Goal: Task Accomplishment & Management: Manage account settings

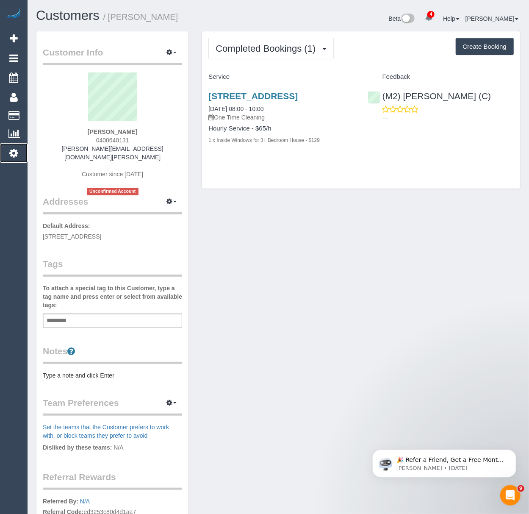
click at [24, 148] on link "Settings" at bounding box center [14, 152] width 28 height 19
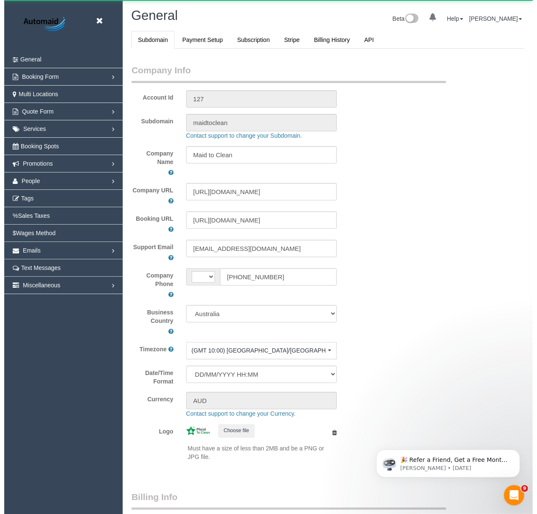
scroll to position [2064, 529]
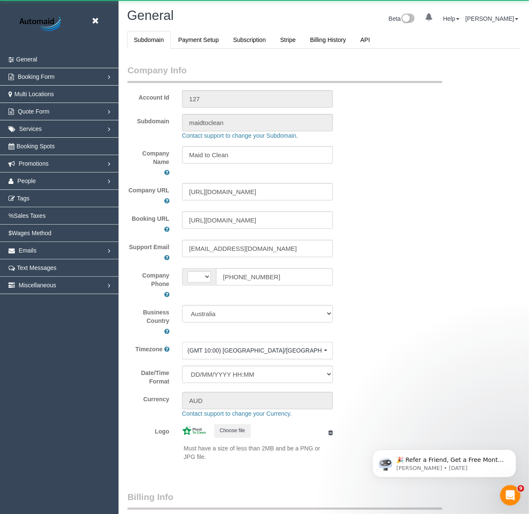
select select "1"
select select "string:AU"
click at [32, 178] on span "People" at bounding box center [26, 180] width 19 height 7
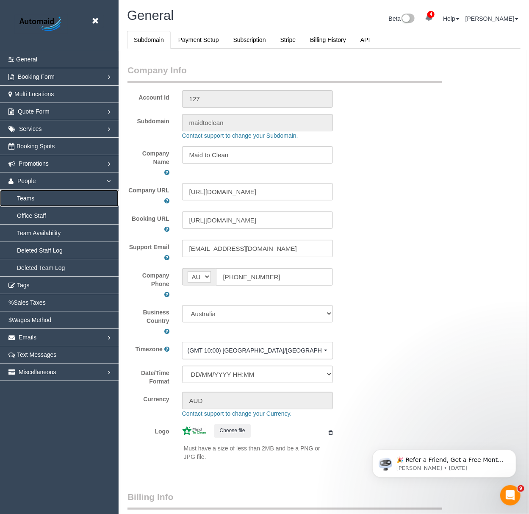
click at [39, 201] on link "Teams" at bounding box center [59, 198] width 119 height 17
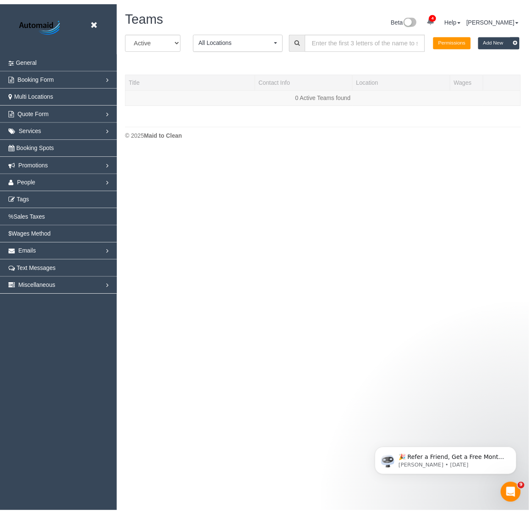
scroll to position [180, 537]
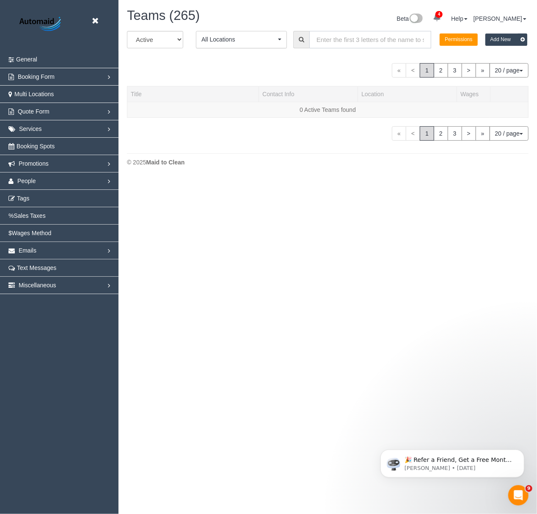
click at [388, 34] on input "text" at bounding box center [371, 39] width 122 height 17
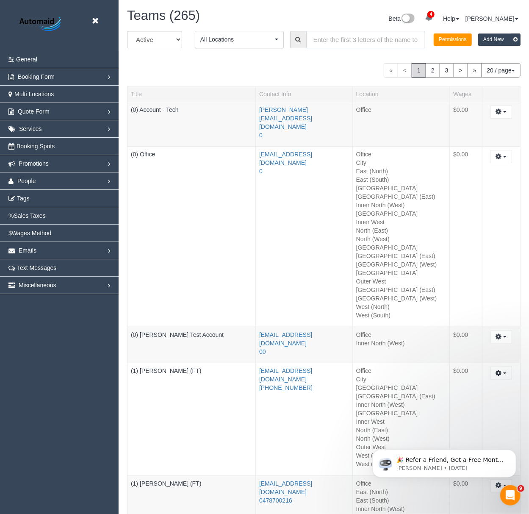
scroll to position [1941, 529]
click at [388, 34] on input "text" at bounding box center [365, 39] width 119 height 17
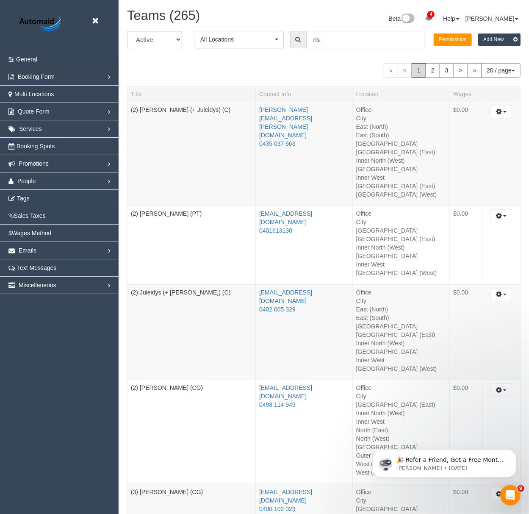
drag, startPoint x: 333, startPoint y: 40, endPoint x: 280, endPoint y: 41, distance: 53.4
click at [280, 41] on div "All Active Archived All Locations All Locations Active Locations Office [defaul…" at bounding box center [324, 43] width 406 height 24
click at [334, 41] on input "ris" at bounding box center [365, 39] width 119 height 17
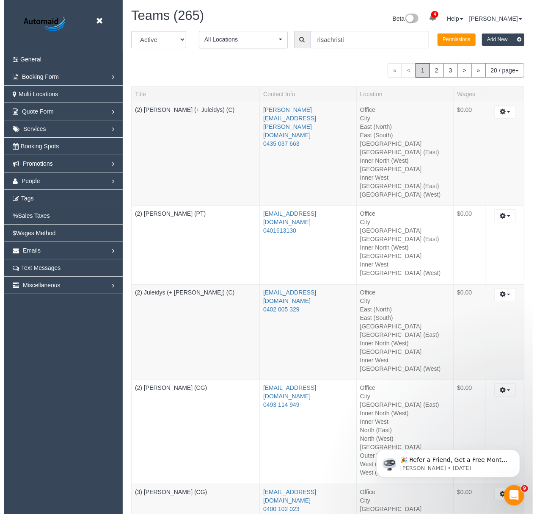
scroll to position [42170, 41811]
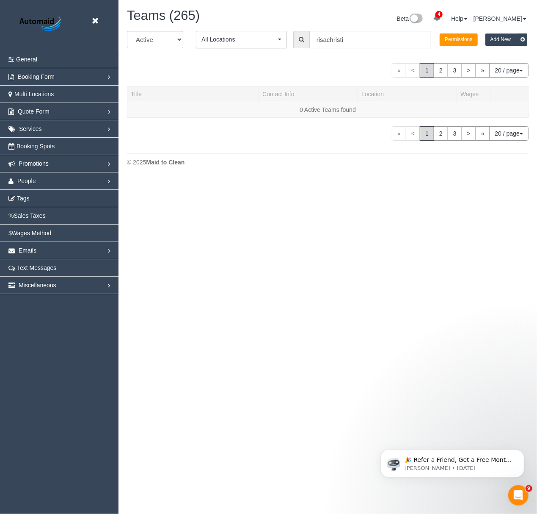
drag, startPoint x: 329, startPoint y: 41, endPoint x: 339, endPoint y: 89, distance: 48.9
click at [329, 43] on input "risachristi" at bounding box center [371, 39] width 122 height 17
click at [346, 40] on input "christi" at bounding box center [371, 39] width 122 height 17
click at [364, 42] on input "christna" at bounding box center [371, 39] width 122 height 17
click at [332, 38] on input "christna" at bounding box center [371, 39] width 122 height 17
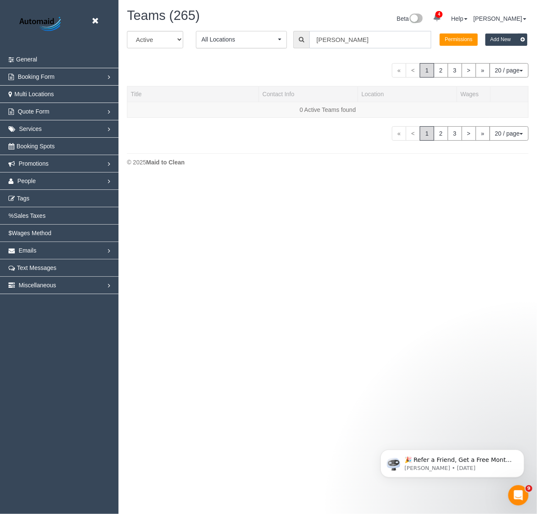
type input "christina"
click at [173, 38] on select "All Active Archived" at bounding box center [155, 39] width 56 height 17
select select "string:archived"
click at [127, 31] on select "All Active Archived" at bounding box center [155, 39] width 56 height 17
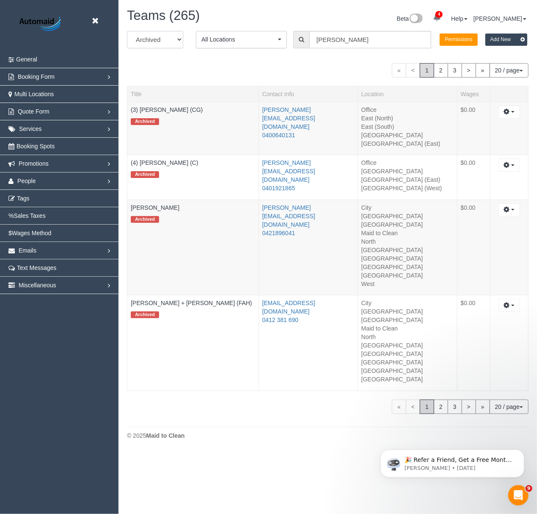
scroll to position [453, 537]
click at [348, 42] on input "christina" at bounding box center [371, 39] width 122 height 17
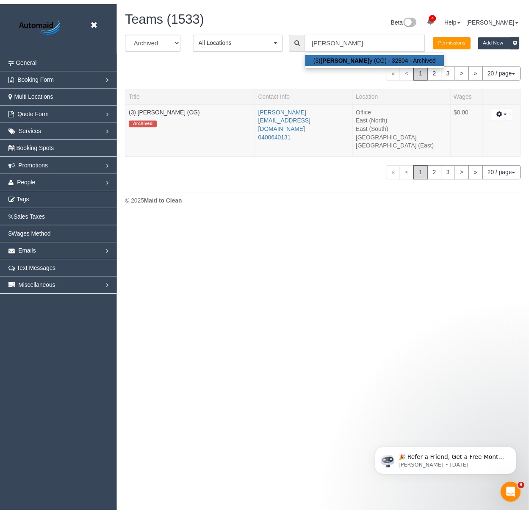
scroll to position [42132, 41811]
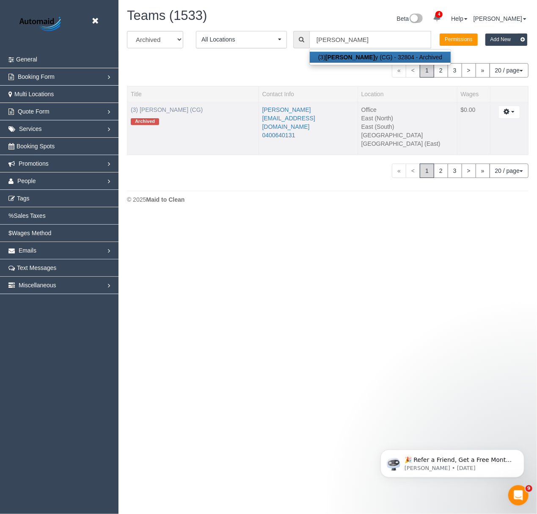
type input "christina blab"
click at [173, 112] on link "(3) Christina Blaby (CG)" at bounding box center [167, 109] width 72 height 7
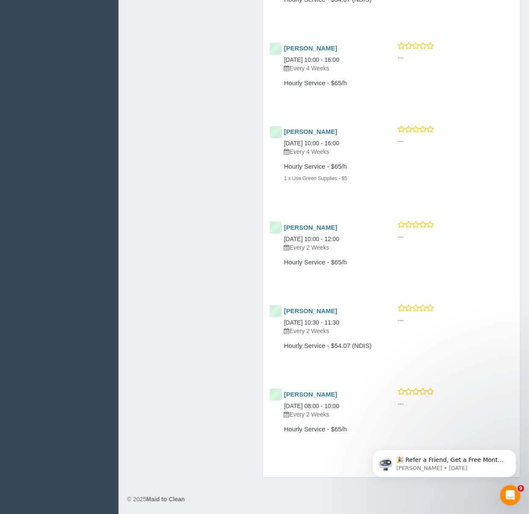
scroll to position [1239, 0]
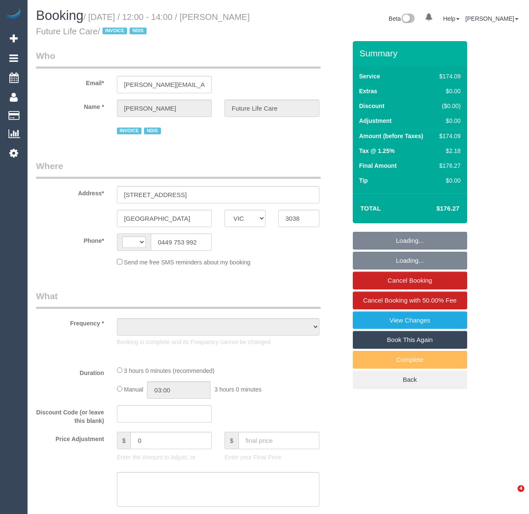
select select "VIC"
select select "object:323"
select select "string:AU"
select select "180"
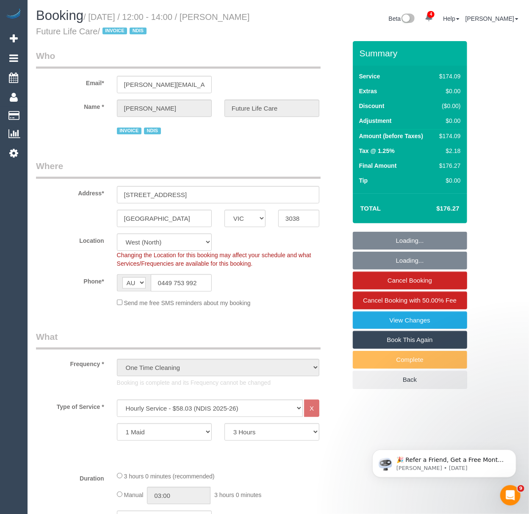
select select "number:27"
select select "number:14"
select select "number:19"
select select "number:36"
select select "object:1379"
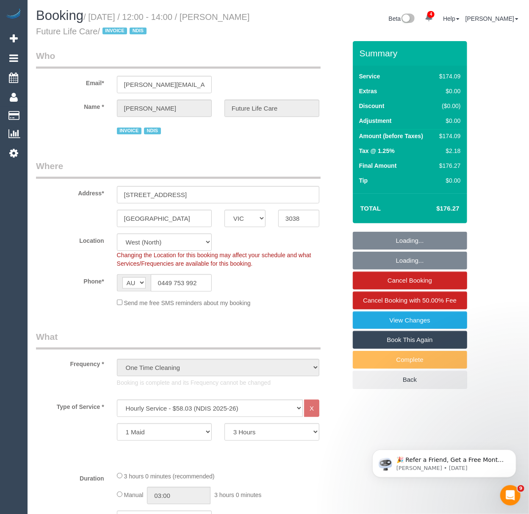
select select "spot1"
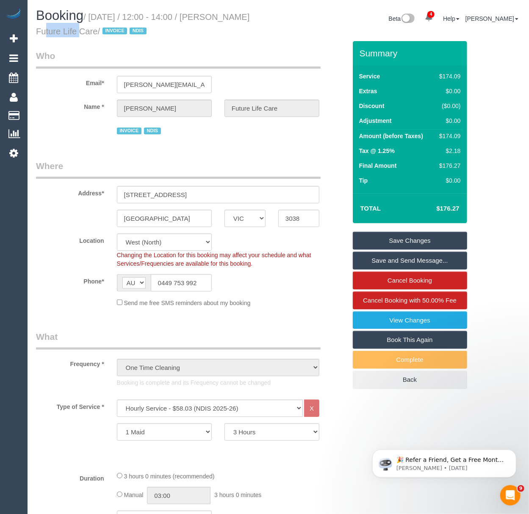
drag, startPoint x: 234, startPoint y: 17, endPoint x: 56, endPoint y: 36, distance: 178.9
click at [56, 36] on h1 "Booking / [DATE] / 12:00 - 14:00 / [PERSON_NAME] Future Life Care / INVOICE NDIS" at bounding box center [154, 22] width 236 height 29
copy small "[PERSON_NAME]"
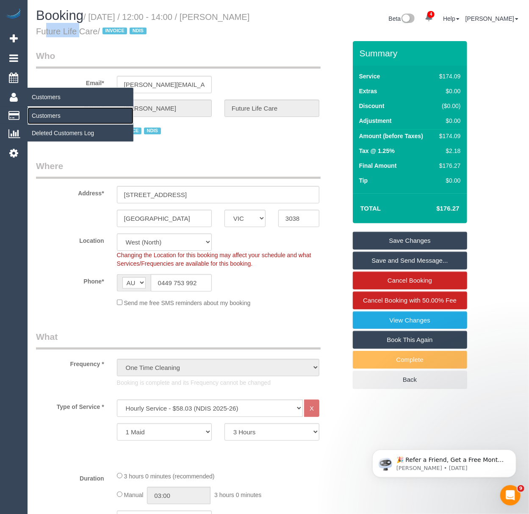
click at [39, 113] on link "Customers" at bounding box center [81, 115] width 106 height 17
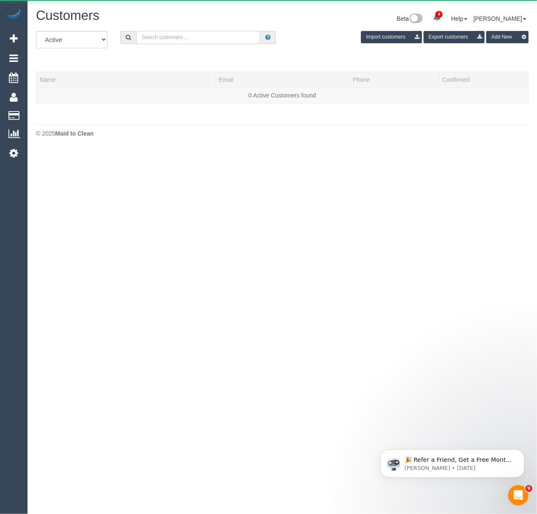
click at [159, 37] on input "text" at bounding box center [198, 37] width 124 height 13
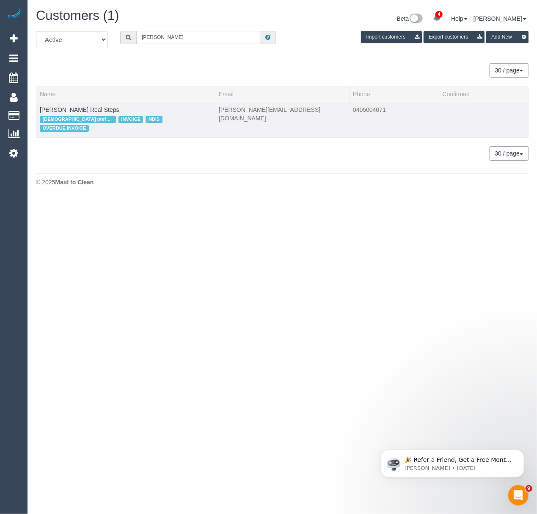
type input "[PERSON_NAME]"
click at [75, 117] on span "[DEMOGRAPHIC_DATA] preferred" at bounding box center [78, 119] width 76 height 7
click at [75, 114] on div "[DEMOGRAPHIC_DATA] preferred INVOICE NDIS OVERDUE INVOICE" at bounding box center [126, 124] width 172 height 20
click at [77, 108] on link "[PERSON_NAME] Real Steps" at bounding box center [80, 109] width 80 height 7
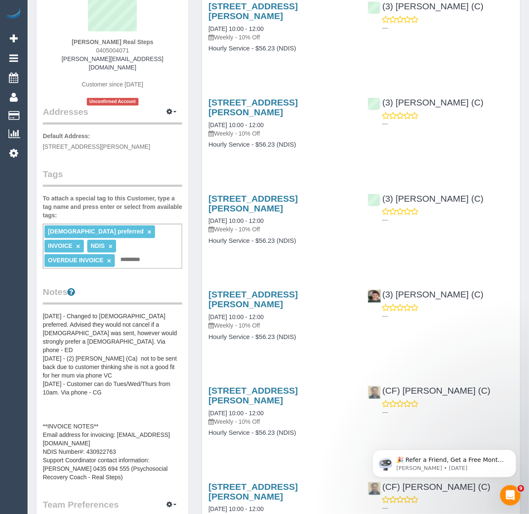
scroll to position [98, 0]
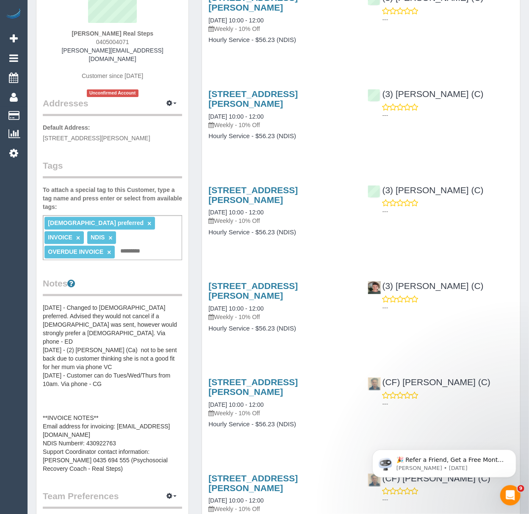
click at [86, 437] on pre "[DATE] - insufficient funds in their National Disability Insurance Scheme (NDIS…" at bounding box center [112, 387] width 139 height 169
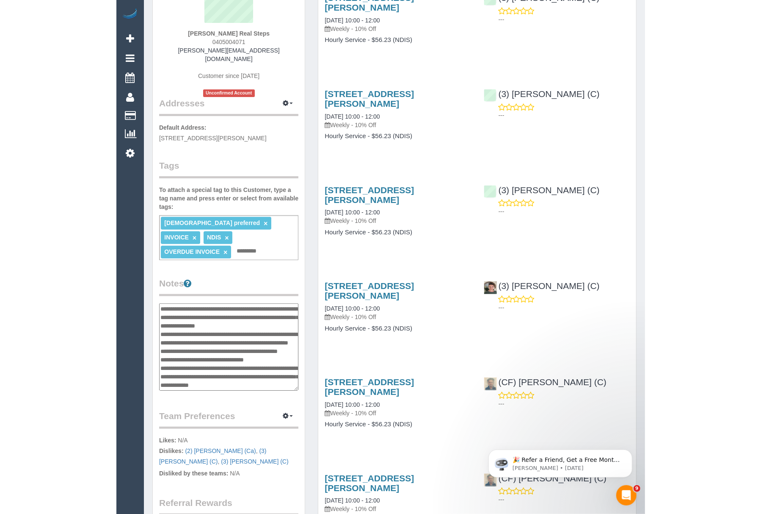
scroll to position [161, 0]
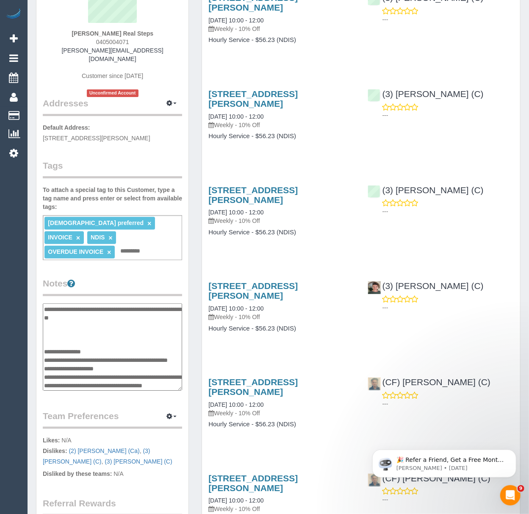
click at [119, 353] on textarea "**********" at bounding box center [112, 347] width 139 height 88
drag, startPoint x: 119, startPoint y: 353, endPoint x: 86, endPoint y: 352, distance: 33.5
click at [86, 352] on textarea "**********" at bounding box center [112, 347] width 139 height 88
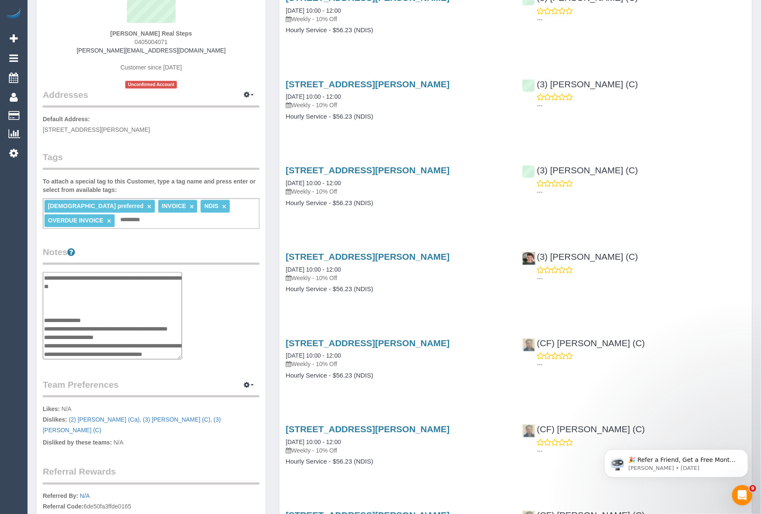
scroll to position [76, 0]
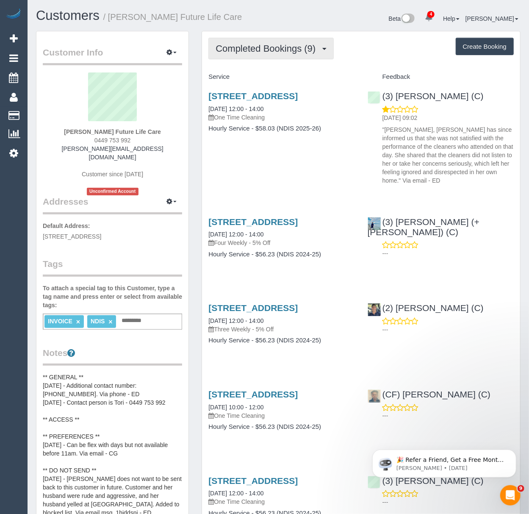
click at [230, 50] on span "Completed Bookings (9)" at bounding box center [268, 48] width 104 height 11
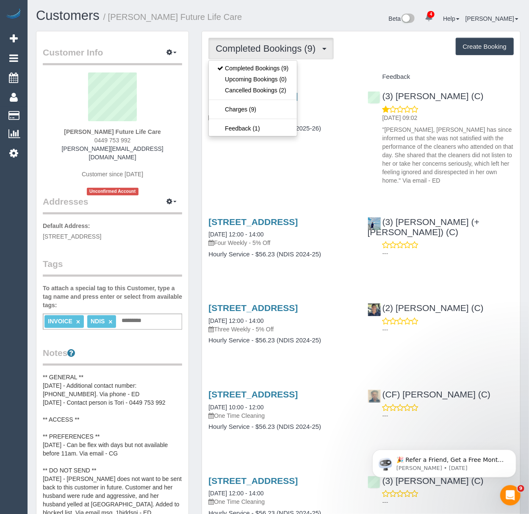
click at [358, 49] on div "Completed Bookings (9) Completed Bookings (9) Upcoming Bookings (0) Cancelled B…" at bounding box center [360, 49] width 305 height 22
